Goal: Transaction & Acquisition: Purchase product/service

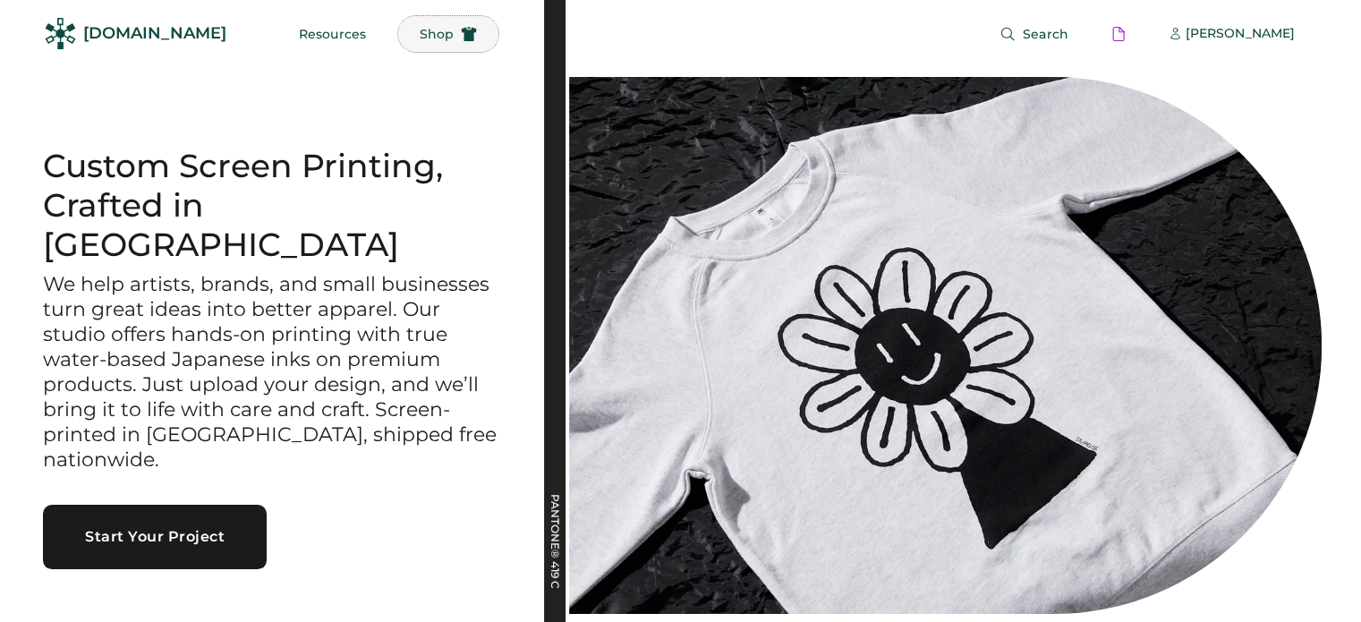
click at [420, 33] on span "Shop" at bounding box center [437, 34] width 34 height 13
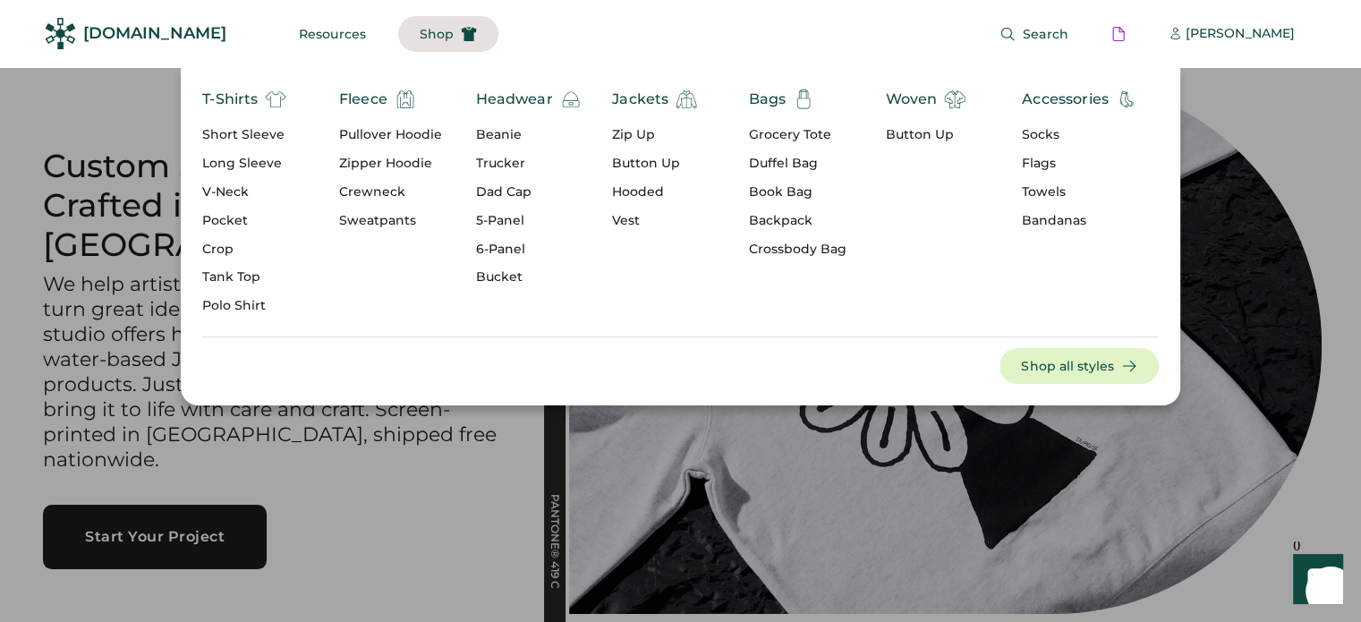
click at [370, 137] on div "Pullover Hoodie" at bounding box center [390, 135] width 103 height 18
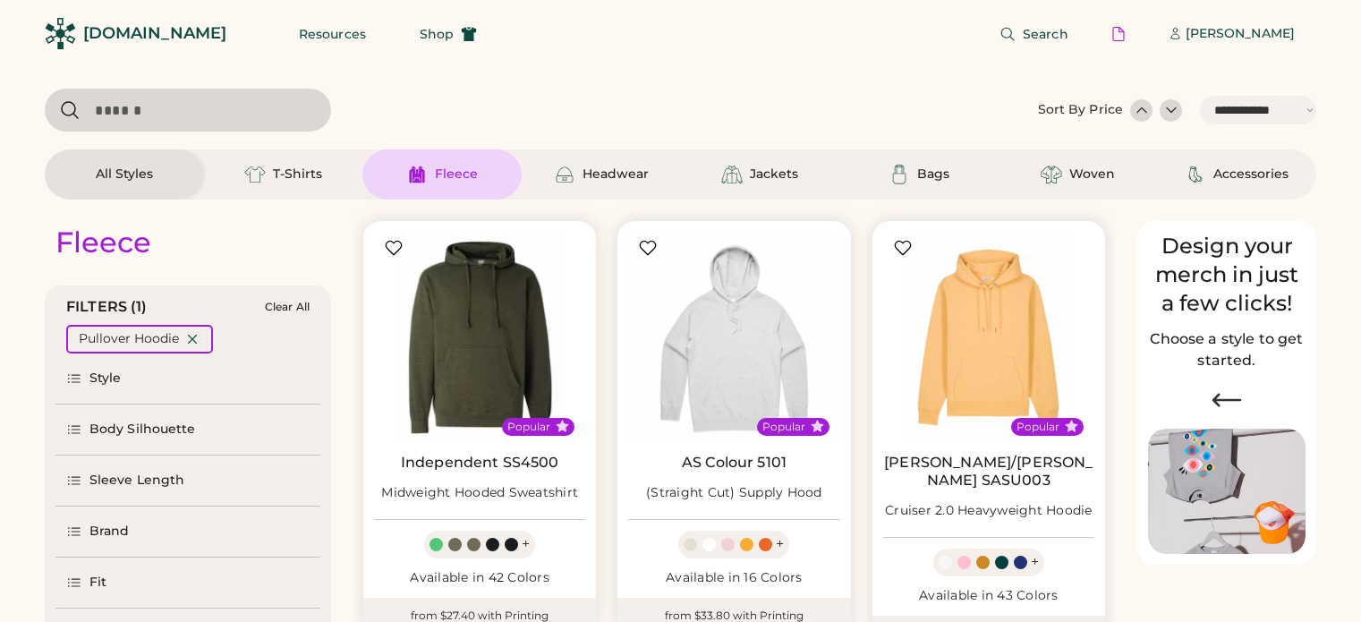
select select "*****"
select select "*"
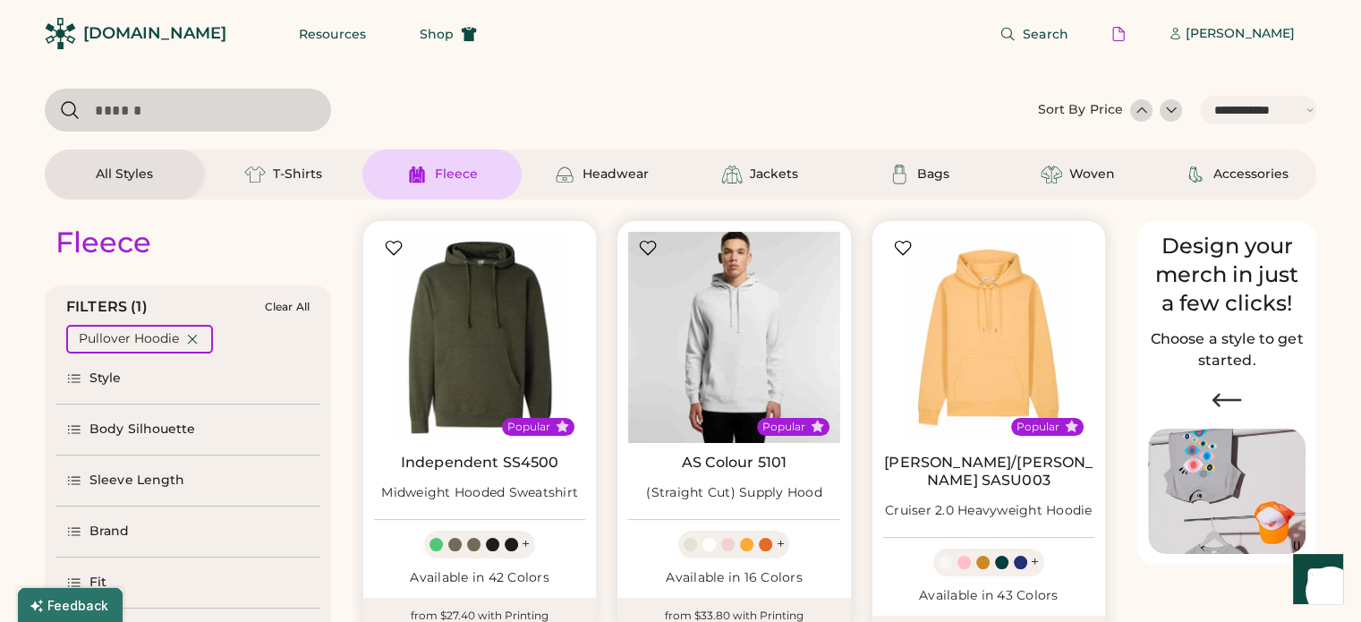
scroll to position [561, 0]
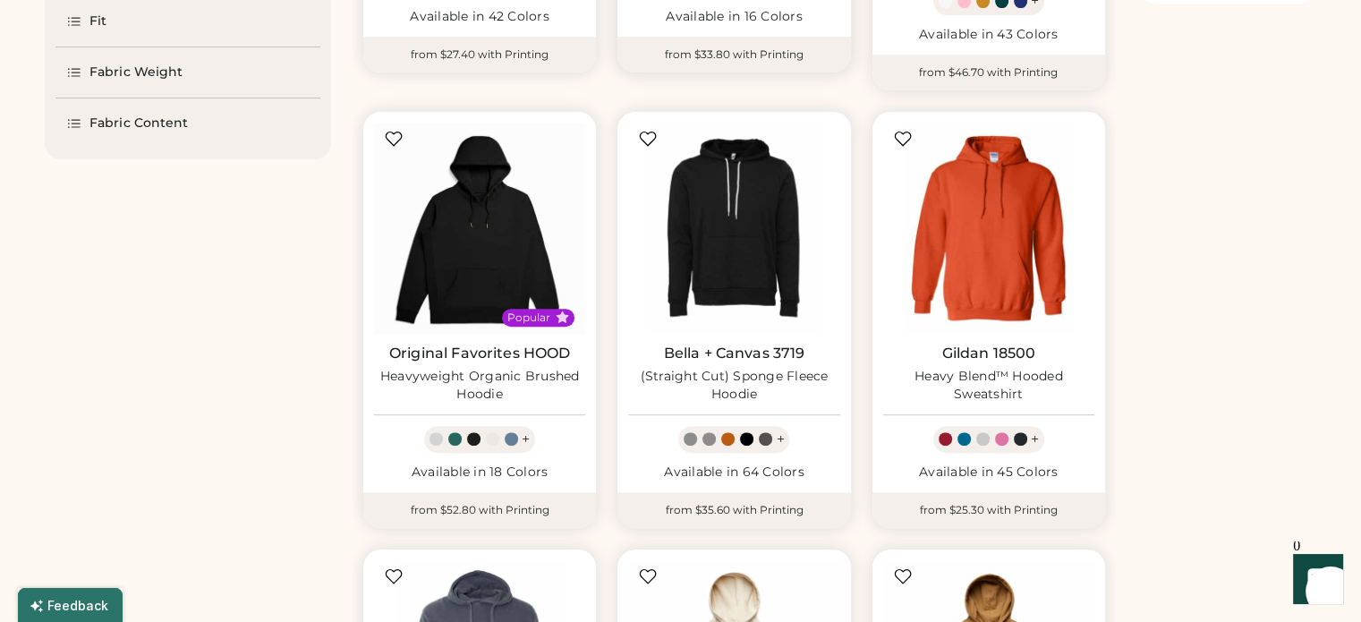
select select "*****"
select select "*"
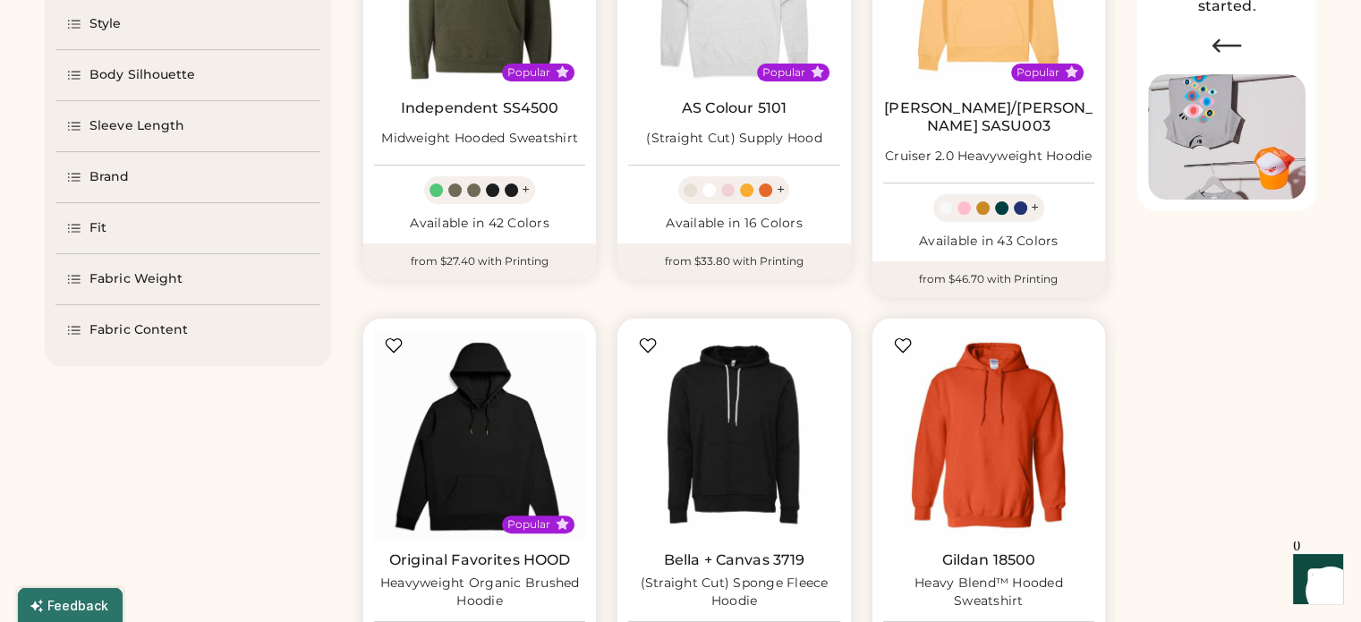
scroll to position [347, 0]
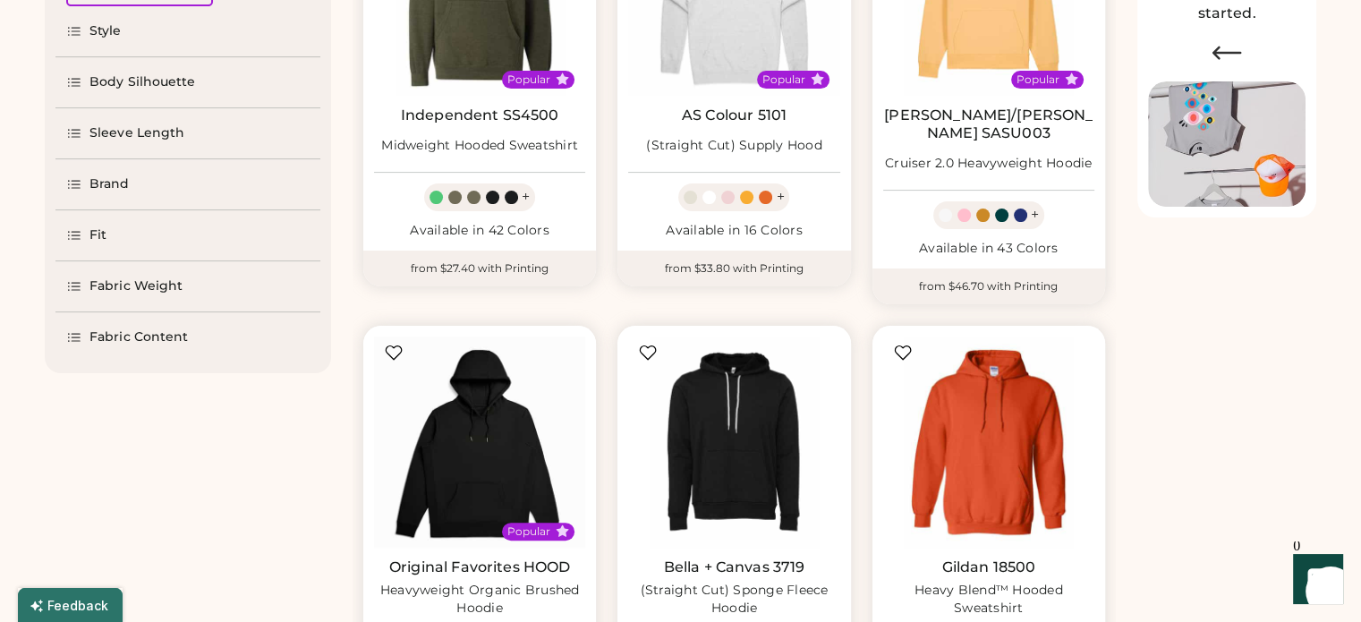
click at [108, 178] on div "Brand" at bounding box center [109, 184] width 40 height 18
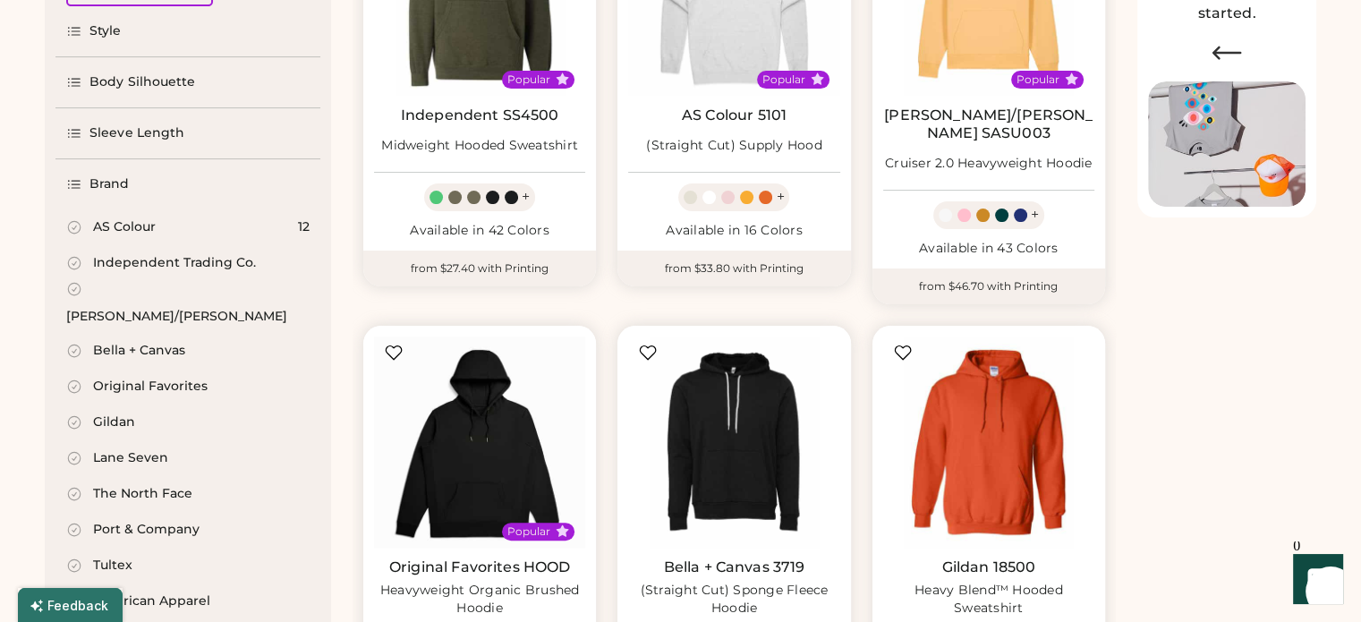
click at [123, 221] on div "AS Colour" at bounding box center [124, 227] width 63 height 18
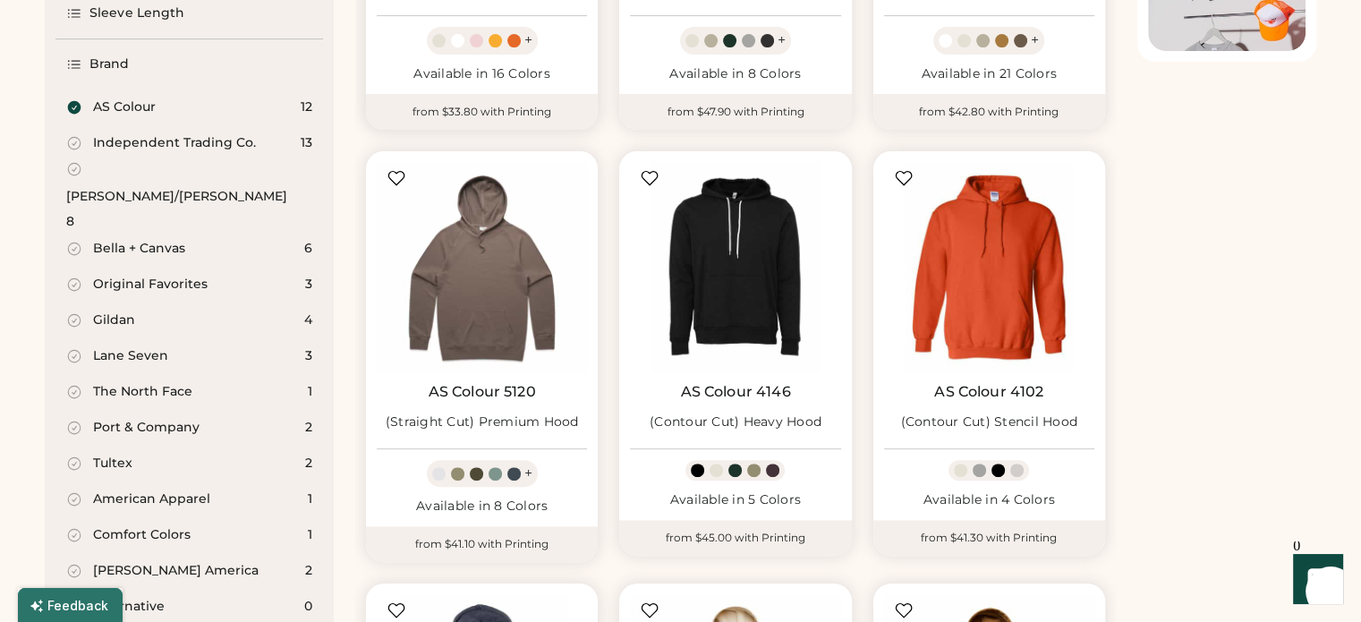
scroll to position [505, 0]
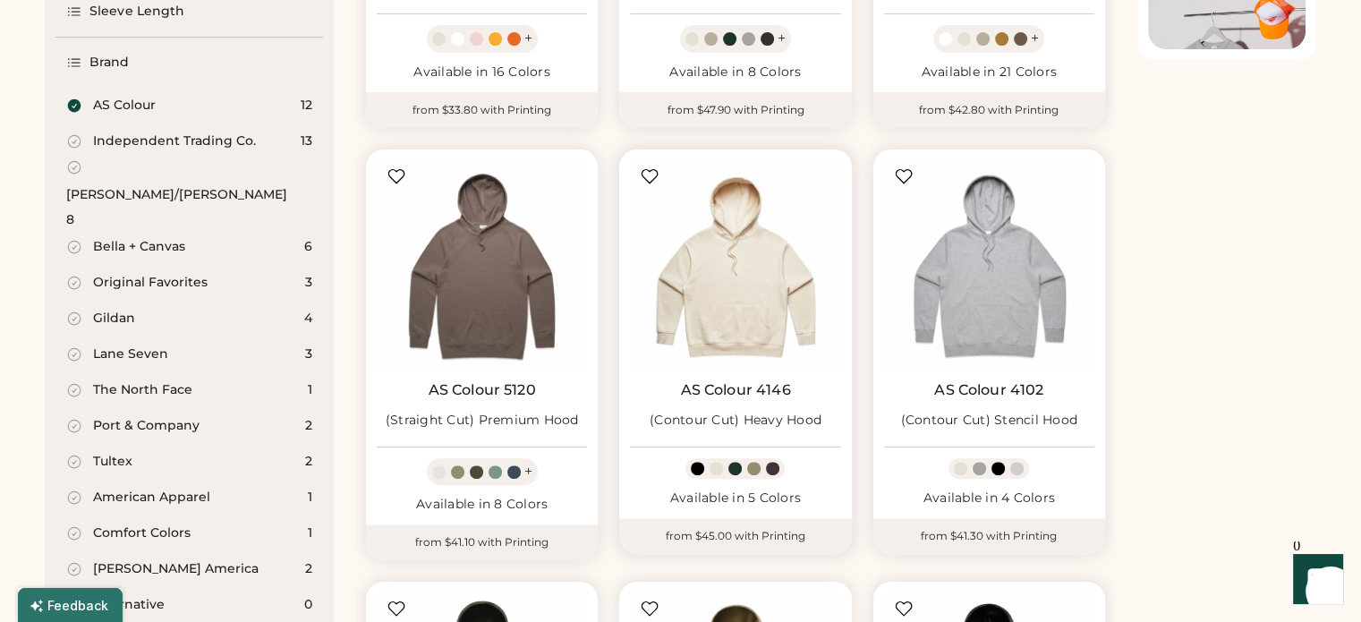
click at [716, 301] on img at bounding box center [735, 265] width 210 height 210
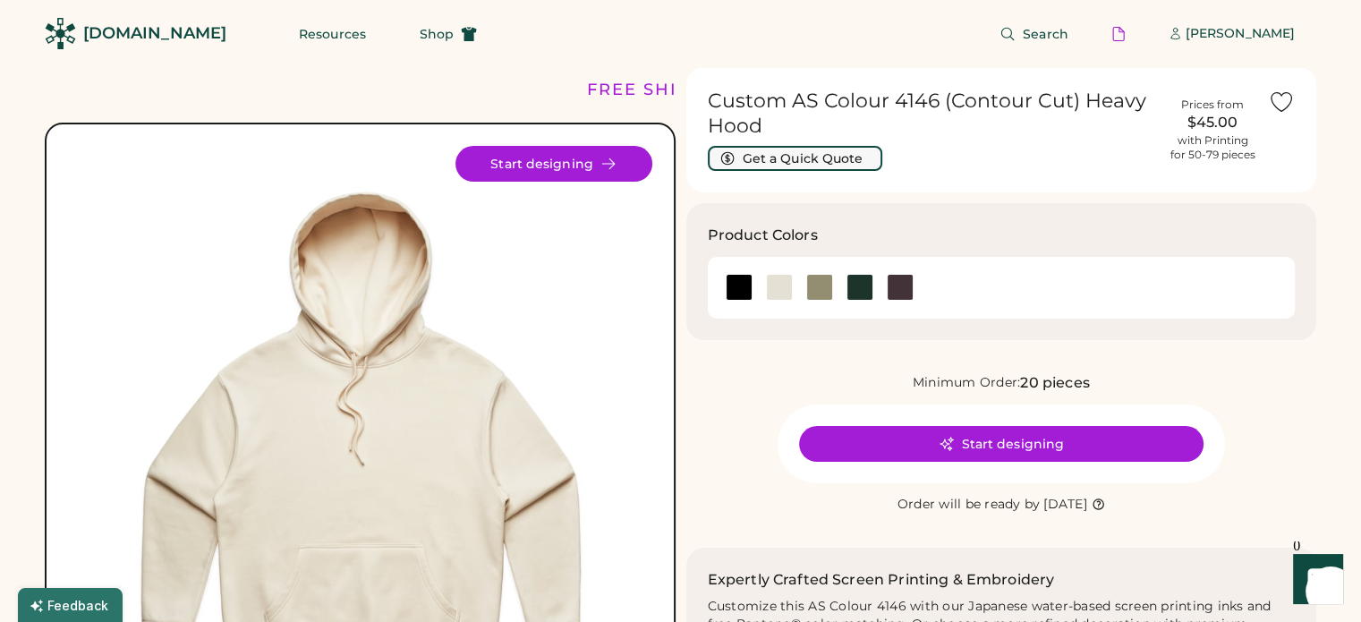
click at [798, 149] on button "Get a Quick Quote" at bounding box center [795, 158] width 175 height 25
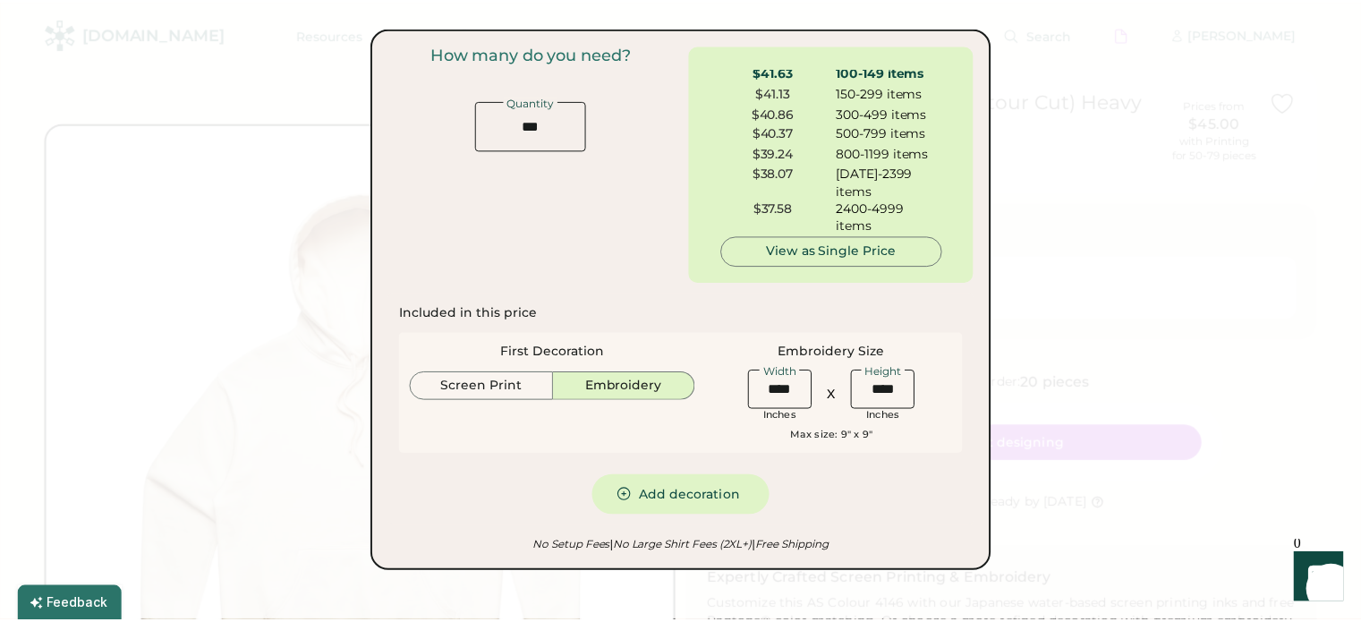
scroll to position [90, 0]
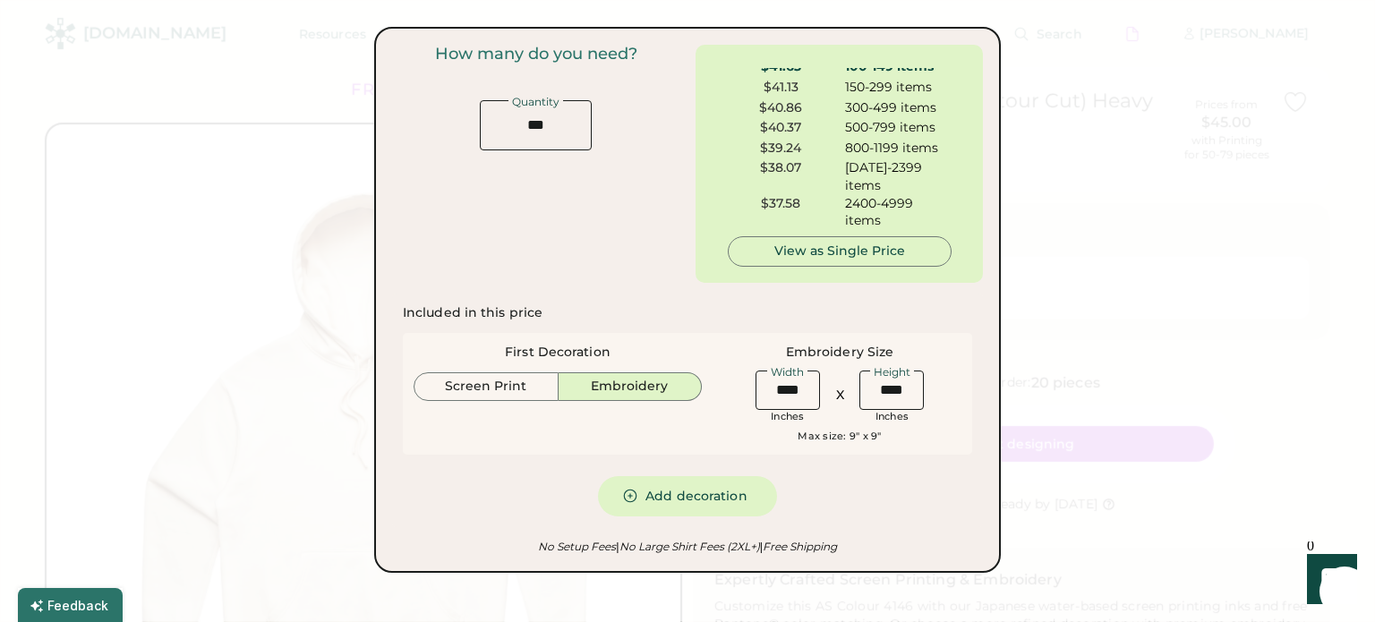
click at [1052, 169] on div at bounding box center [687, 311] width 1375 height 622
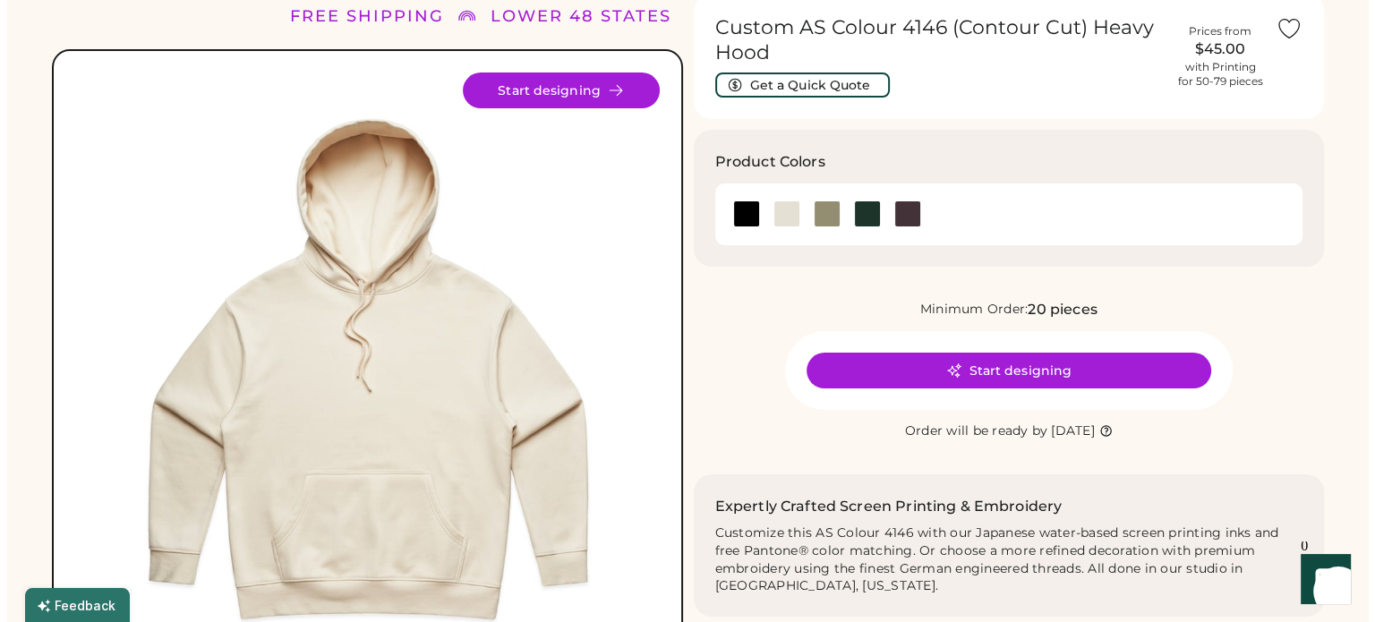
scroll to position [14, 0]
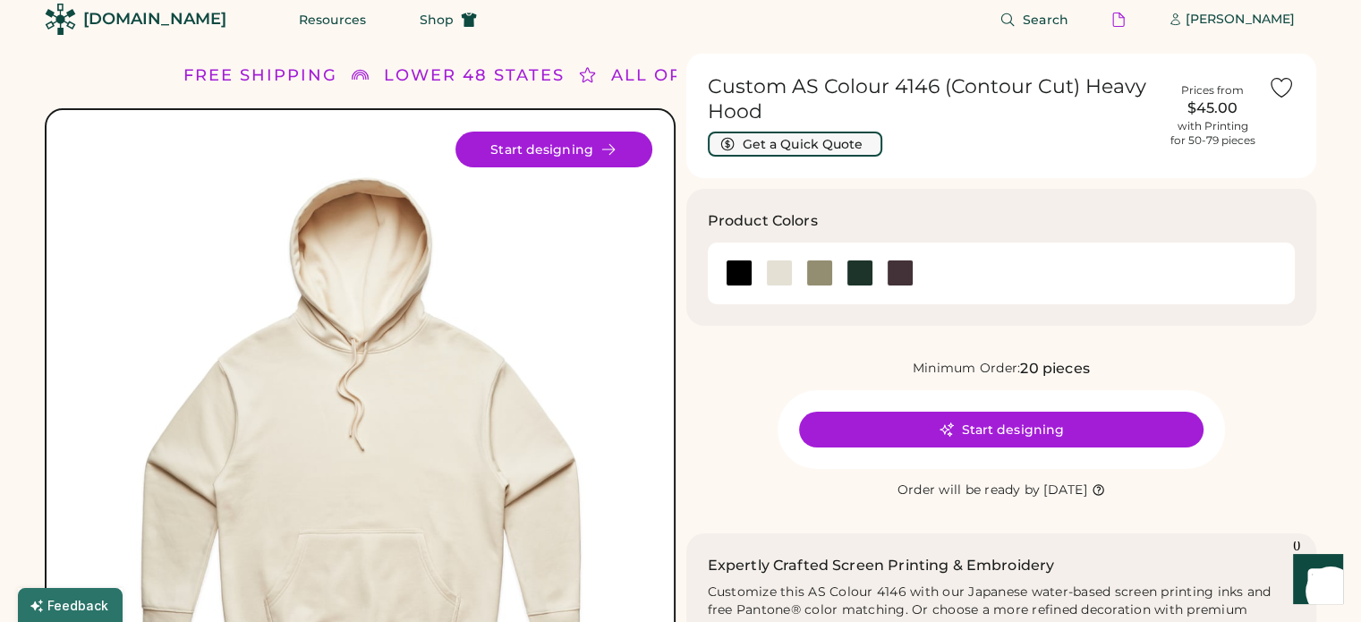
click at [823, 150] on button "Get a Quick Quote" at bounding box center [795, 144] width 175 height 25
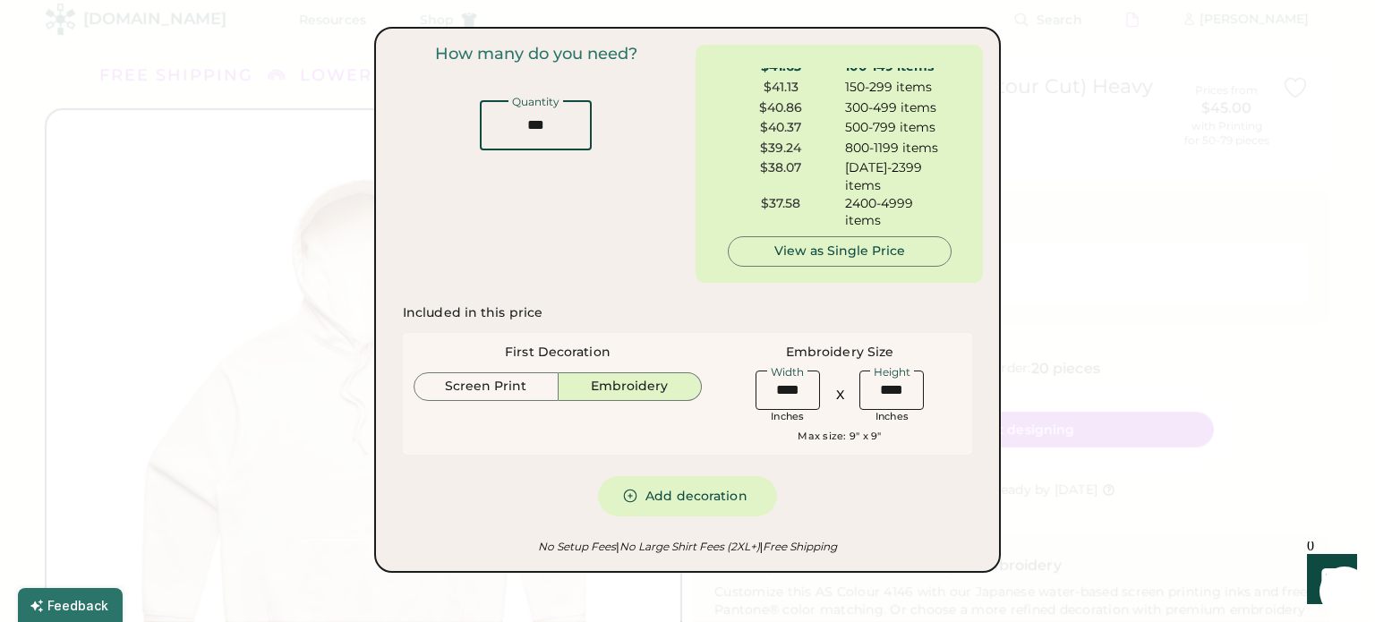
click at [557, 133] on input "input" at bounding box center [536, 125] width 112 height 50
click at [507, 388] on button "Screen Print" at bounding box center [485, 386] width 145 height 29
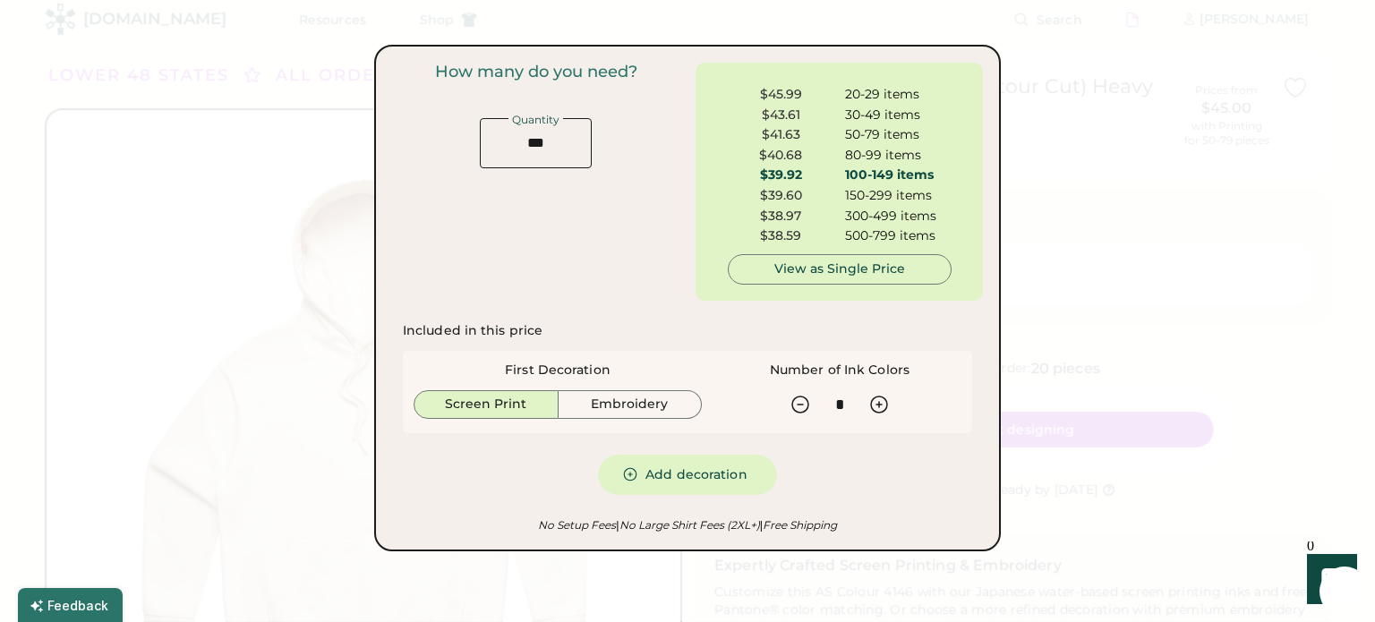
scroll to position [25, 0]
click at [780, 195] on div "$38.97" at bounding box center [781, 192] width 107 height 18
click at [795, 403] on icon at bounding box center [799, 404] width 21 height 21
type input "*"
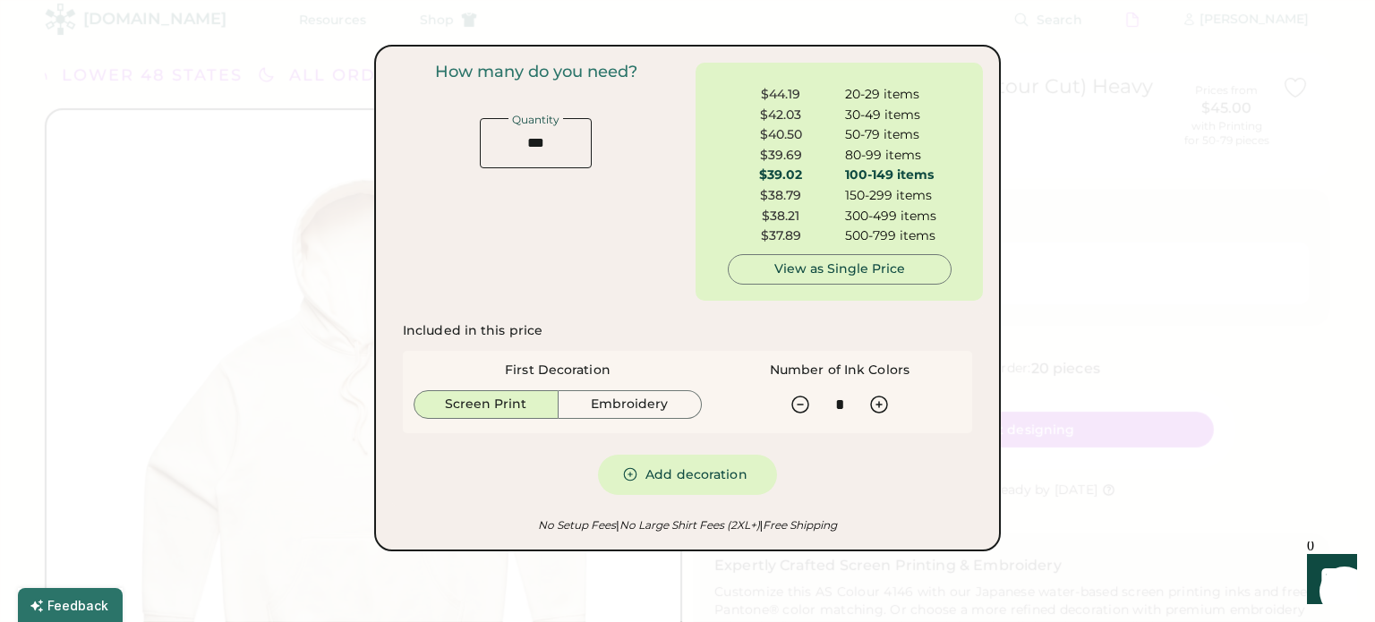
click at [769, 162] on div "$39.69" at bounding box center [781, 156] width 107 height 18
click at [558, 142] on input "input" at bounding box center [536, 143] width 112 height 50
click at [1074, 188] on div at bounding box center [687, 311] width 1375 height 622
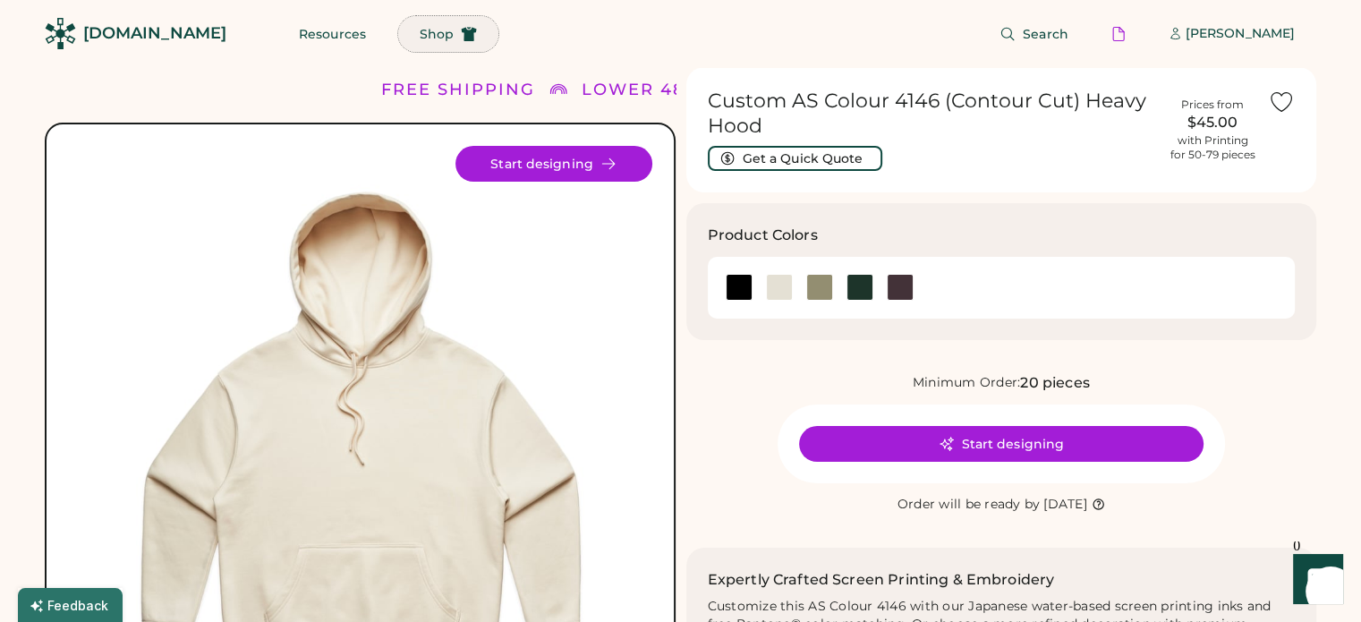
click at [420, 38] on span "Shop" at bounding box center [437, 34] width 34 height 13
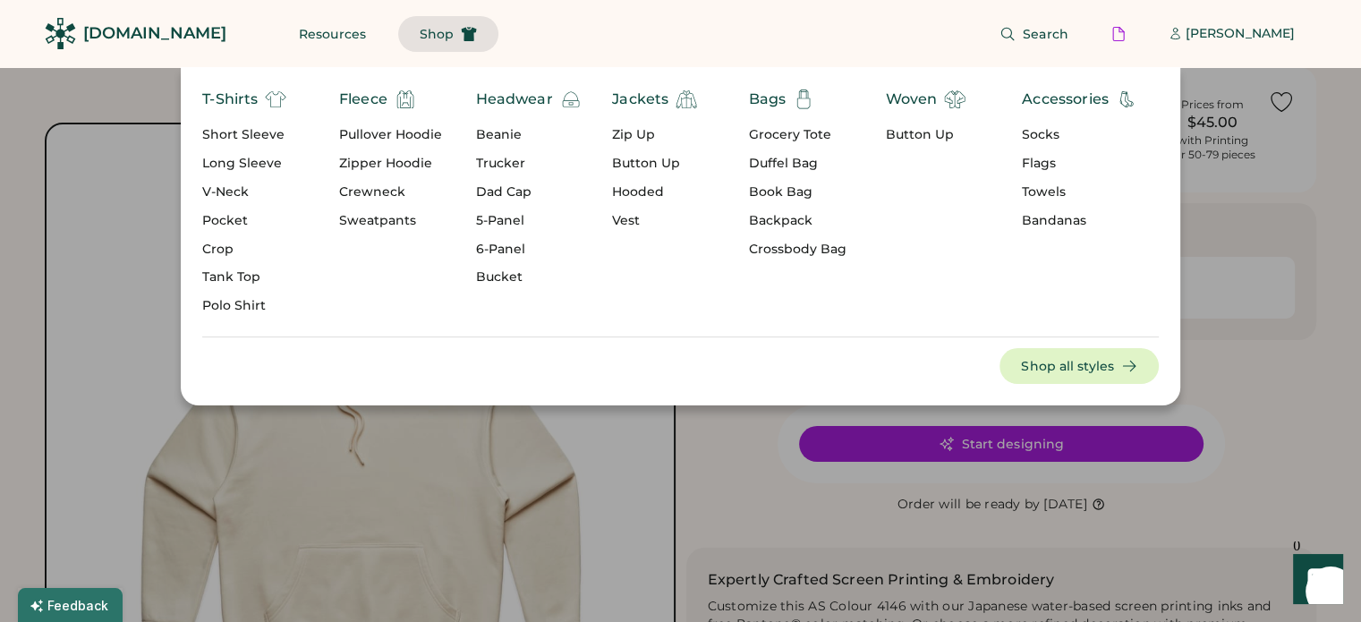
click at [242, 139] on div "Short Sleeve" at bounding box center [244, 135] width 84 height 18
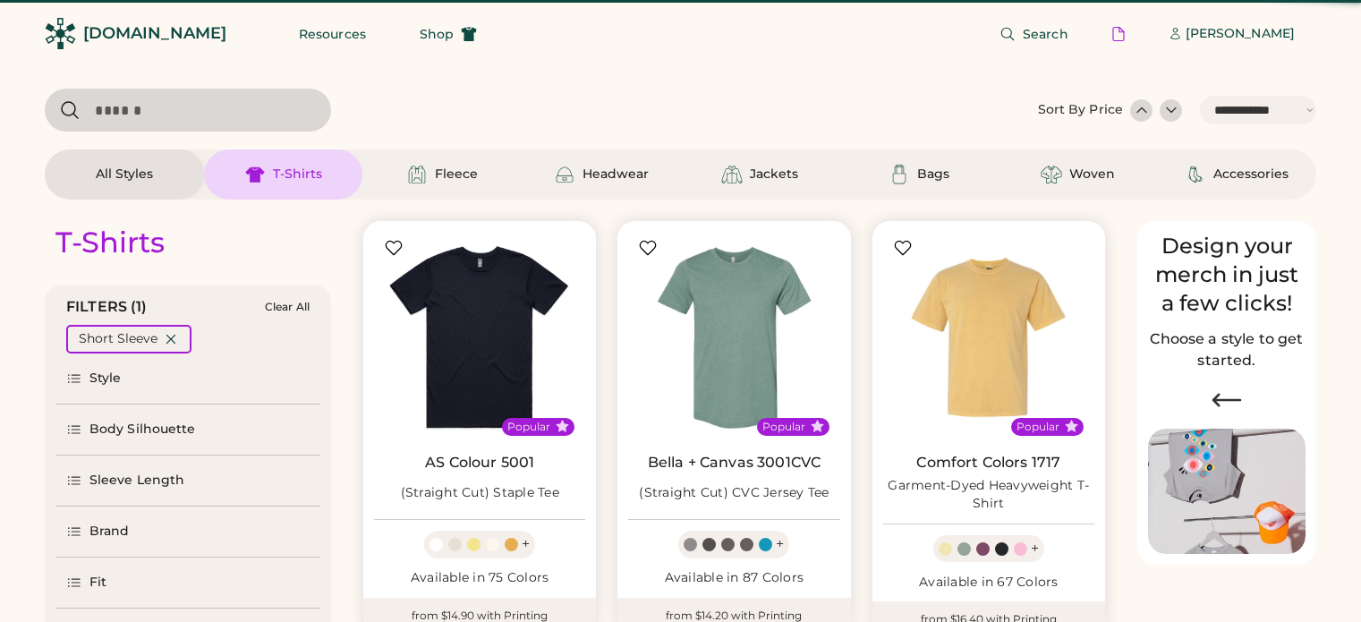
select select "*****"
select select "*"
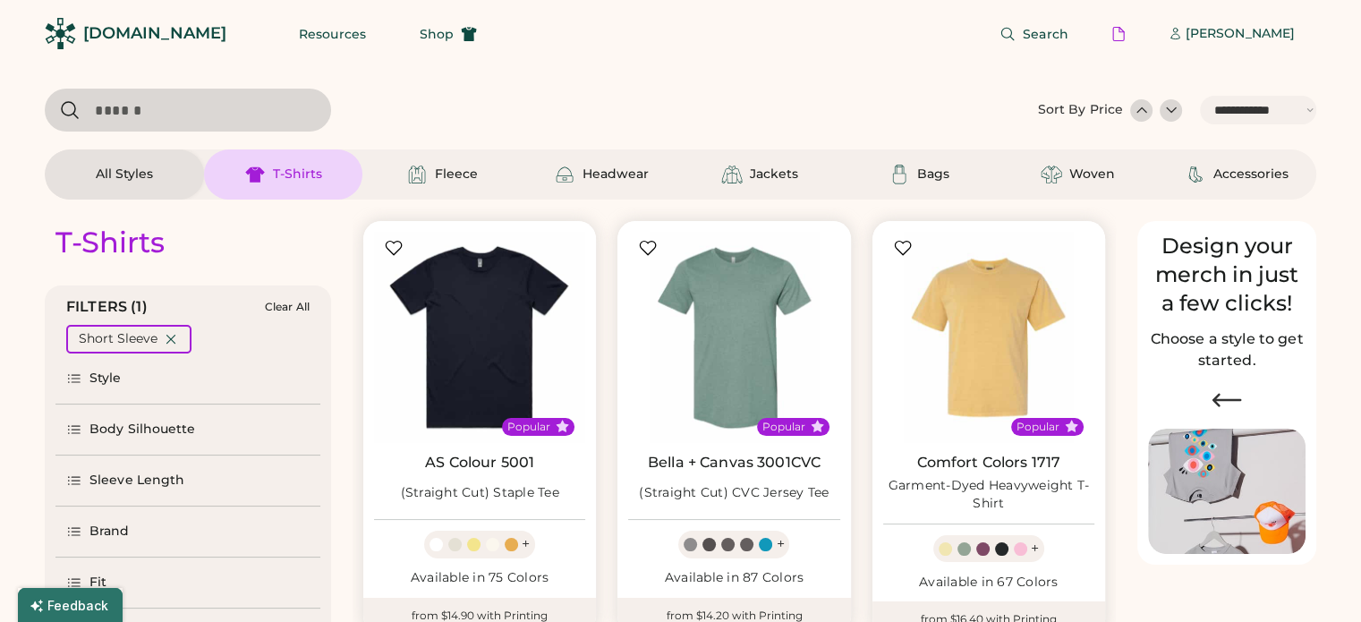
scroll to position [204, 0]
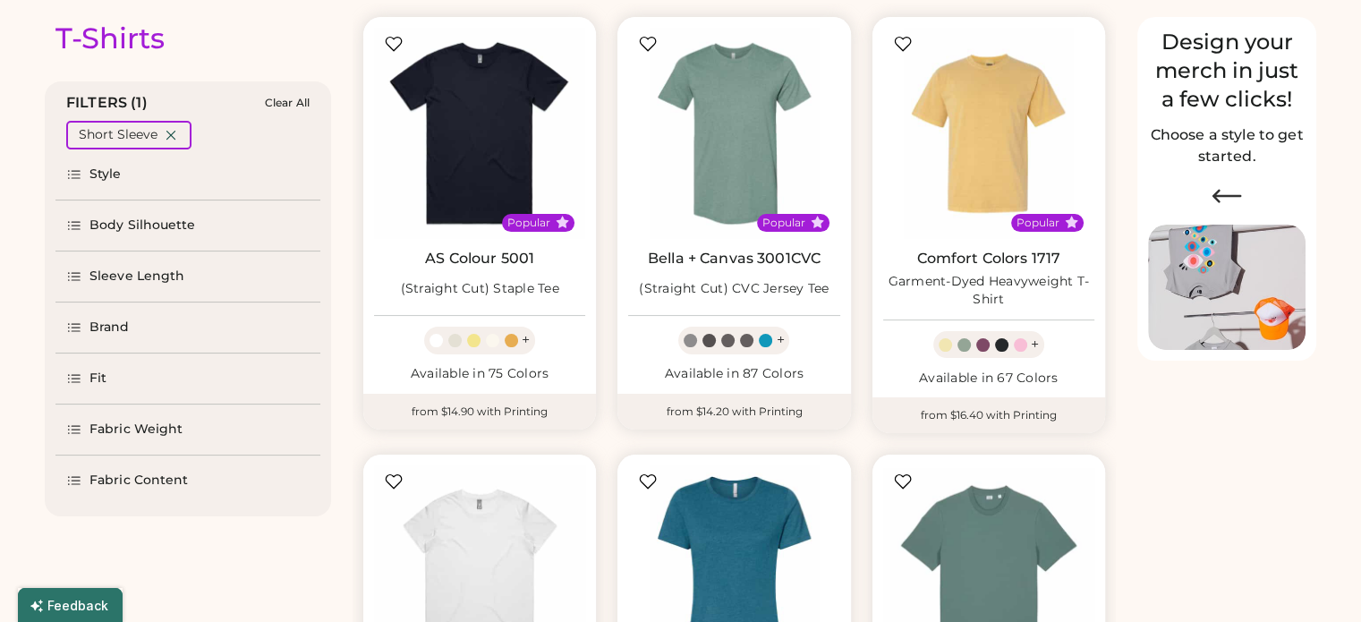
select select "*****"
select select "*"
click at [107, 327] on div "Brand" at bounding box center [109, 328] width 40 height 18
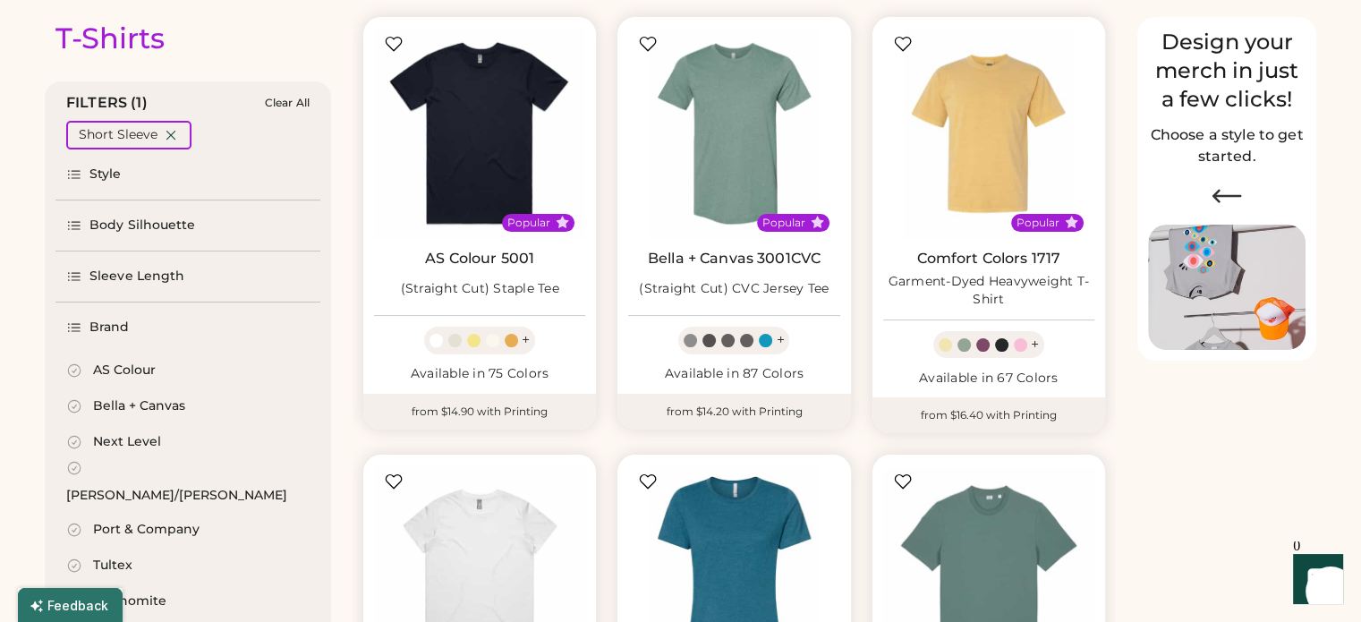
click at [125, 371] on div "AS Colour" at bounding box center [124, 371] width 63 height 18
select select "*"
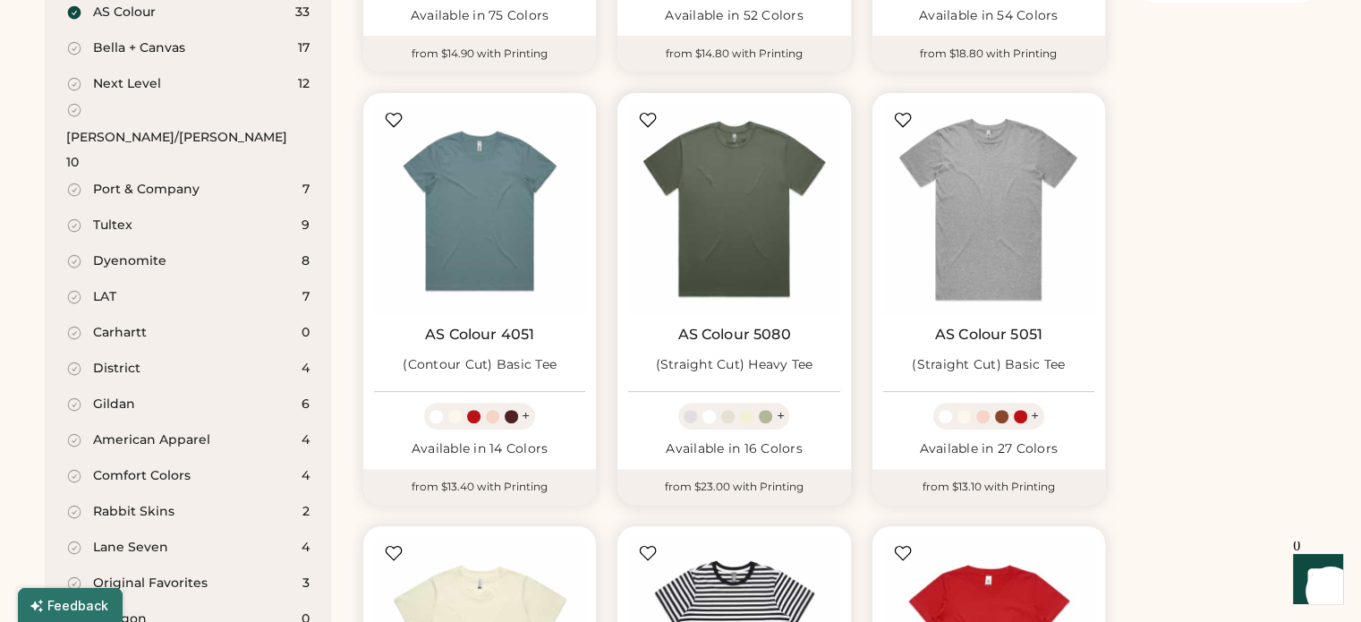
scroll to position [569, 0]
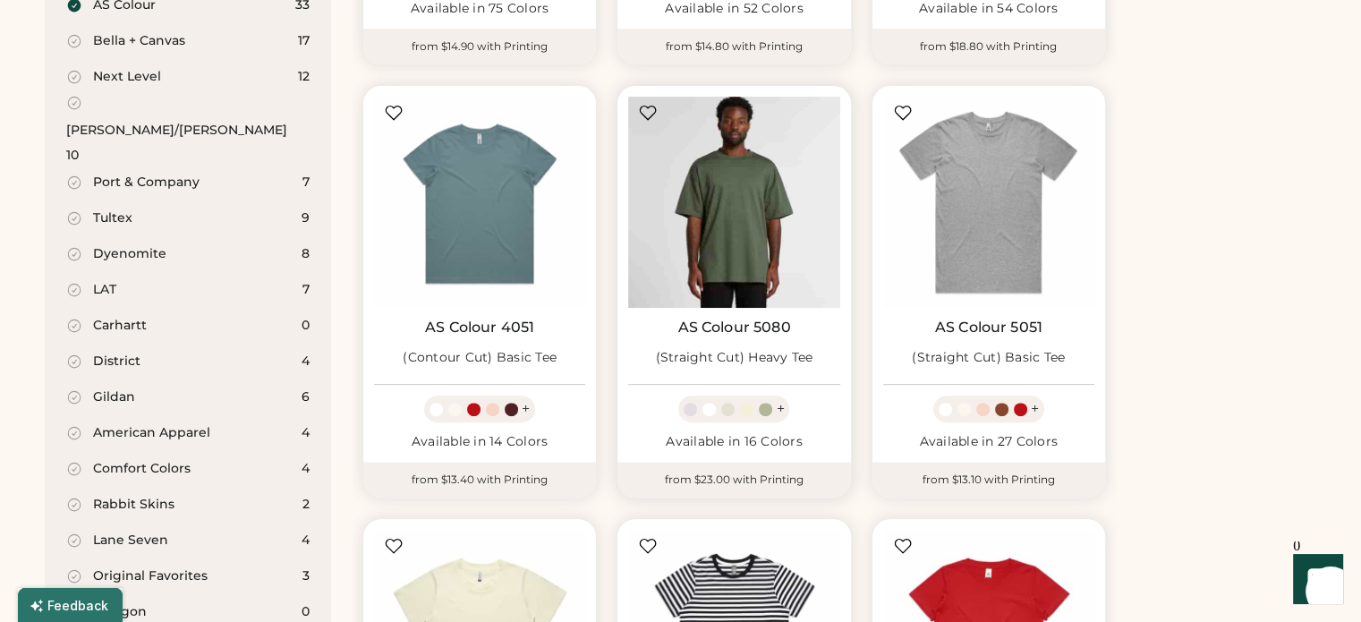
click at [758, 191] on img at bounding box center [733, 202] width 211 height 211
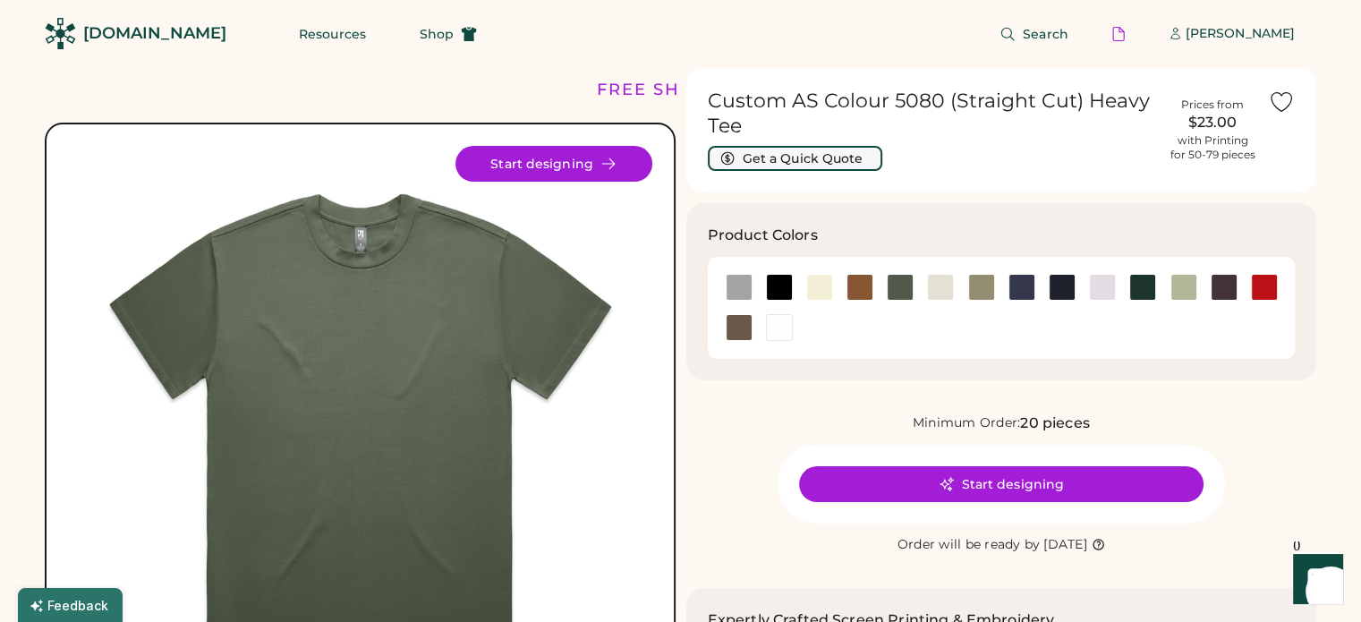
click at [861, 160] on button "Get a Quick Quote" at bounding box center [795, 158] width 175 height 25
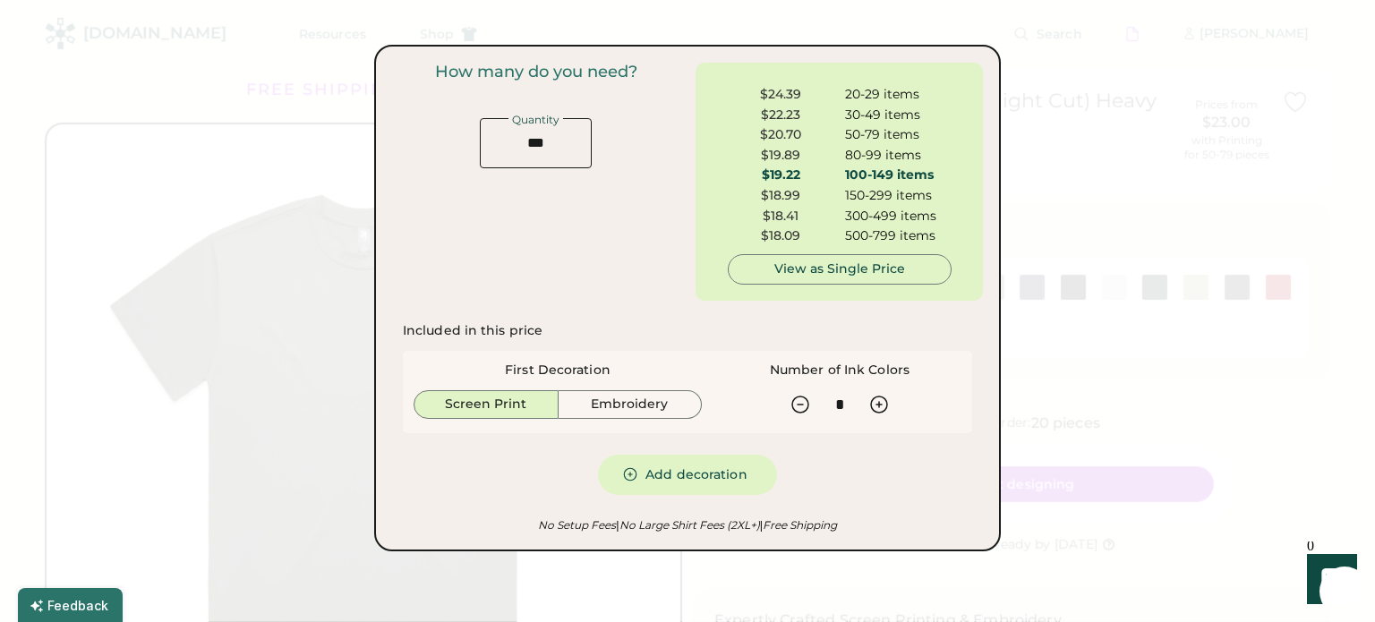
click at [783, 130] on div "$20.70" at bounding box center [781, 135] width 107 height 18
click at [773, 114] on div "$22.23" at bounding box center [781, 116] width 107 height 18
